Goal: Task Accomplishment & Management: Complete application form

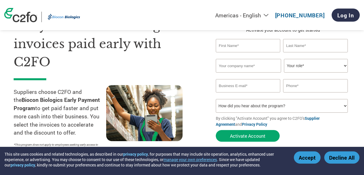
scroll to position [28, 0]
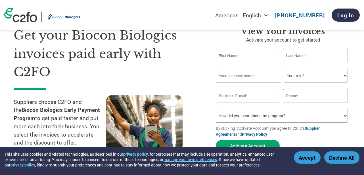
click at [232, 54] on input "text" at bounding box center [248, 55] width 65 height 13
type input "krishna"
click at [296, 56] on input "text" at bounding box center [315, 55] width 65 height 13
type input "c"
click at [238, 77] on input "text" at bounding box center [249, 76] width 66 height 14
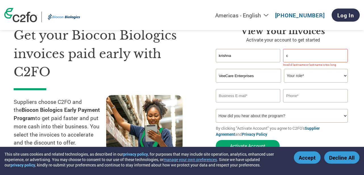
type input "VeeCare Enterprises"
click at [345, 75] on select "Your role* CFO Controller Credit Manager Finance Director Treasurer CEO Preside…" at bounding box center [316, 76] width 64 height 14
select select "OWNER_FOUNDER"
click at [284, 69] on select "Your role* CFO Controller Credit Manager Finance Director Treasurer CEO Preside…" at bounding box center [316, 76] width 64 height 14
click at [273, 97] on input "email" at bounding box center [248, 95] width 65 height 13
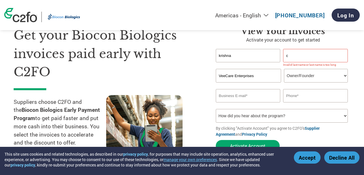
type input "[EMAIL_ADDRESS][DOMAIN_NAME]"
click at [315, 96] on input "text" at bounding box center [315, 95] width 65 height 13
type input "8904884049"
click at [346, 117] on select "How did you hear about the program? Received a letter Email Social Media Online…" at bounding box center [282, 116] width 132 height 14
select select "Email"
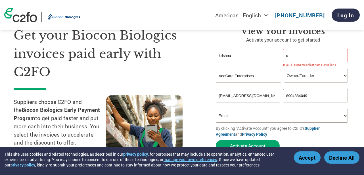
click at [216, 109] on select "How did you hear about the program? Received a letter Email Social Media Online…" at bounding box center [282, 116] width 132 height 14
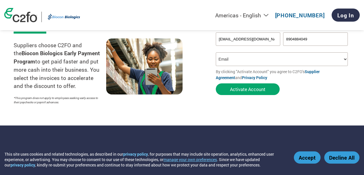
scroll to position [85, 0]
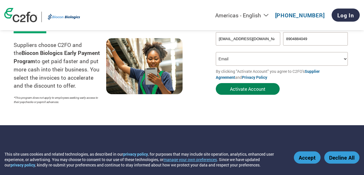
click at [244, 89] on button "Activate Account" at bounding box center [248, 89] width 64 height 12
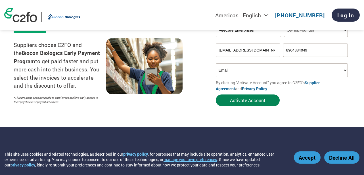
click at [250, 99] on button "Activate Account" at bounding box center [248, 100] width 64 height 12
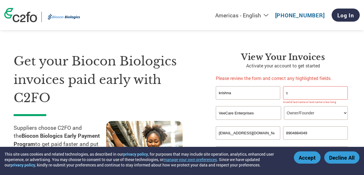
scroll to position [0, 0]
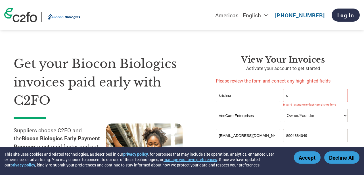
click at [232, 95] on input "krishna" at bounding box center [248, 95] width 65 height 13
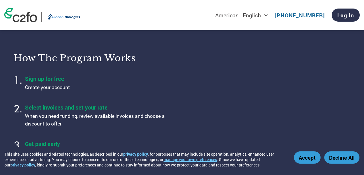
scroll to position [284, 0]
